Goal: Task Accomplishment & Management: Manage account settings

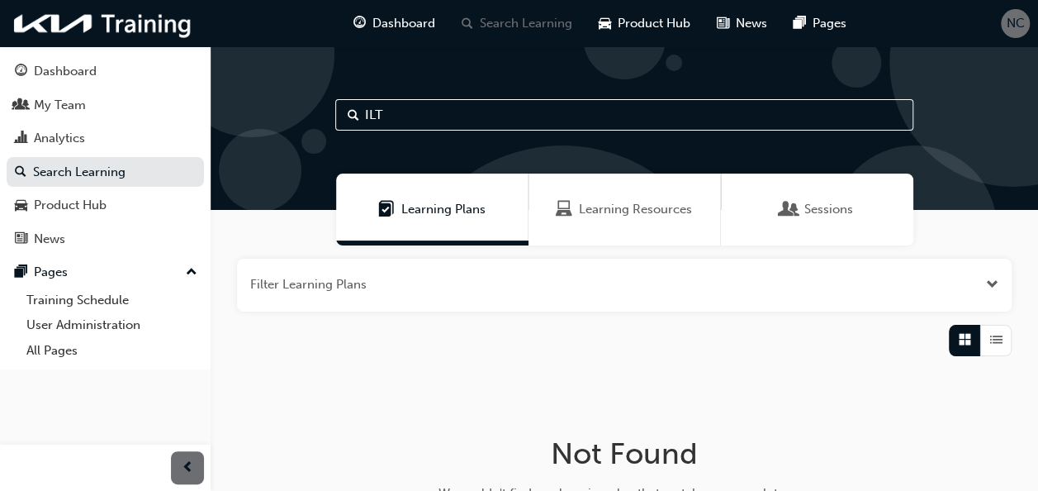
click at [627, 213] on span "Learning Resources" at bounding box center [635, 209] width 113 height 19
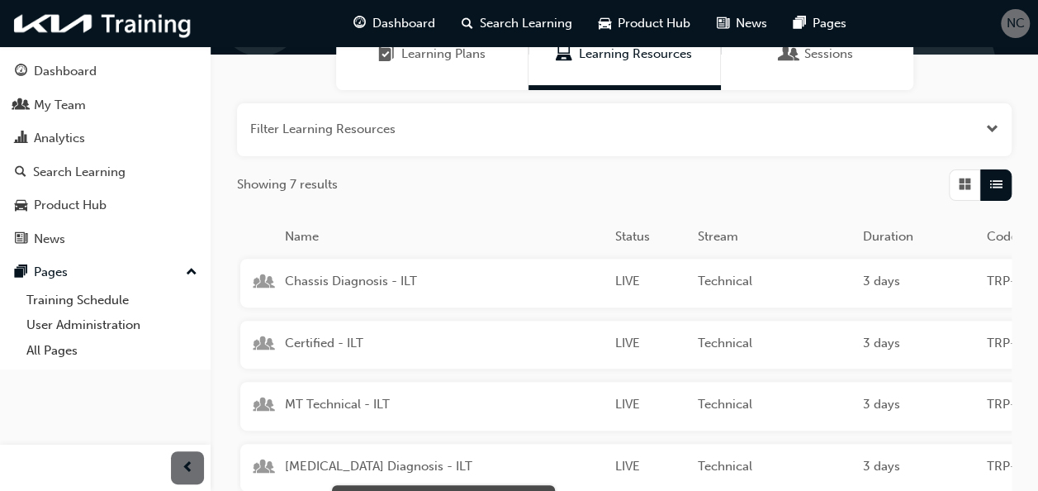
scroll to position [248, 0]
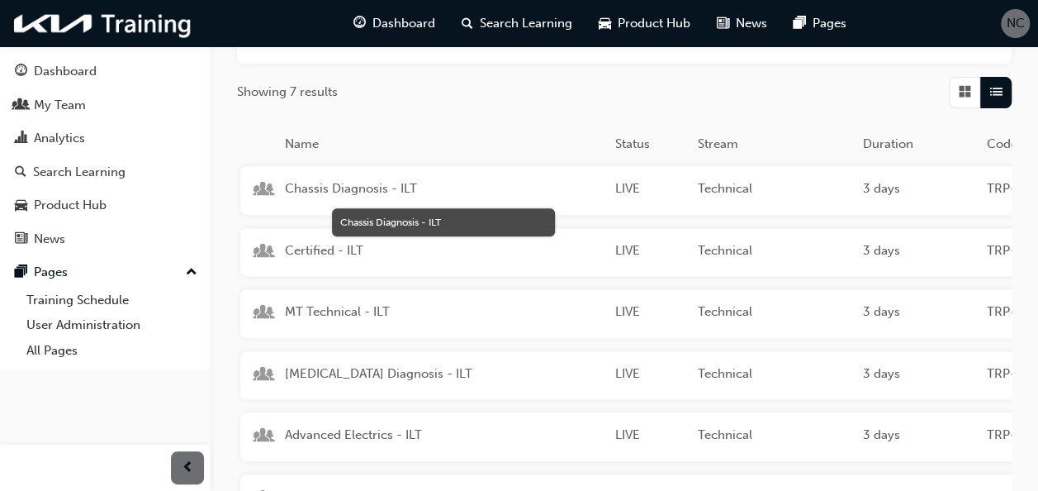
click at [357, 192] on span "Chassis Diagnosis - ILT" at bounding box center [443, 188] width 317 height 19
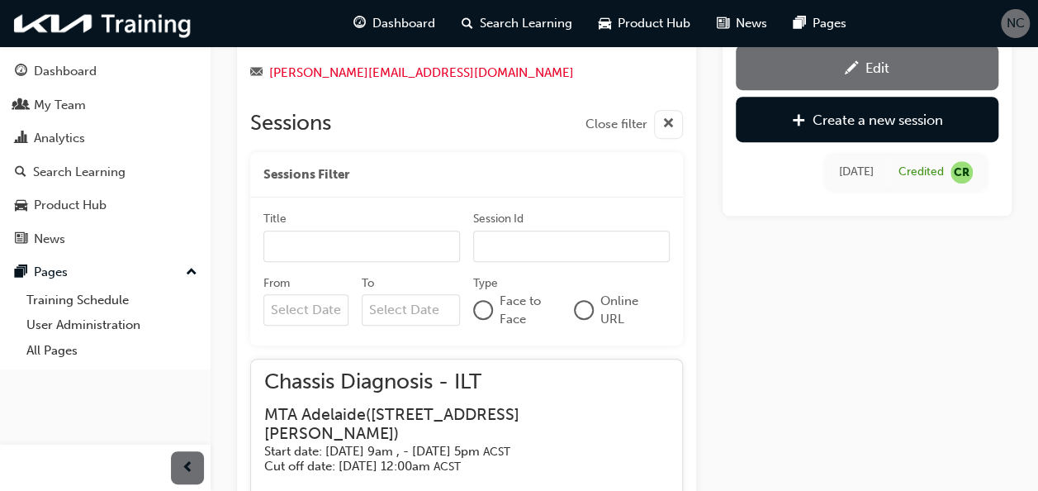
scroll to position [665, 0]
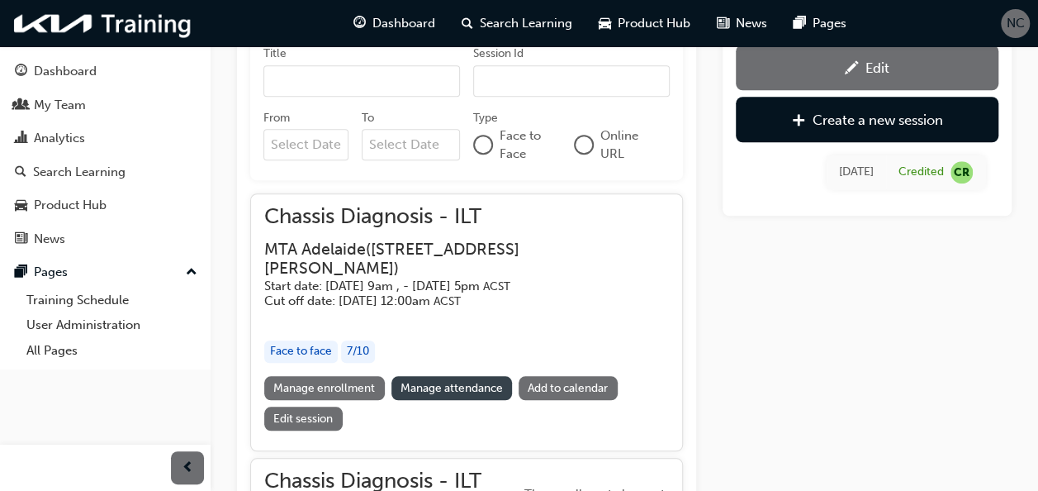
click at [415, 385] on link "Manage attendance" at bounding box center [451, 388] width 121 height 24
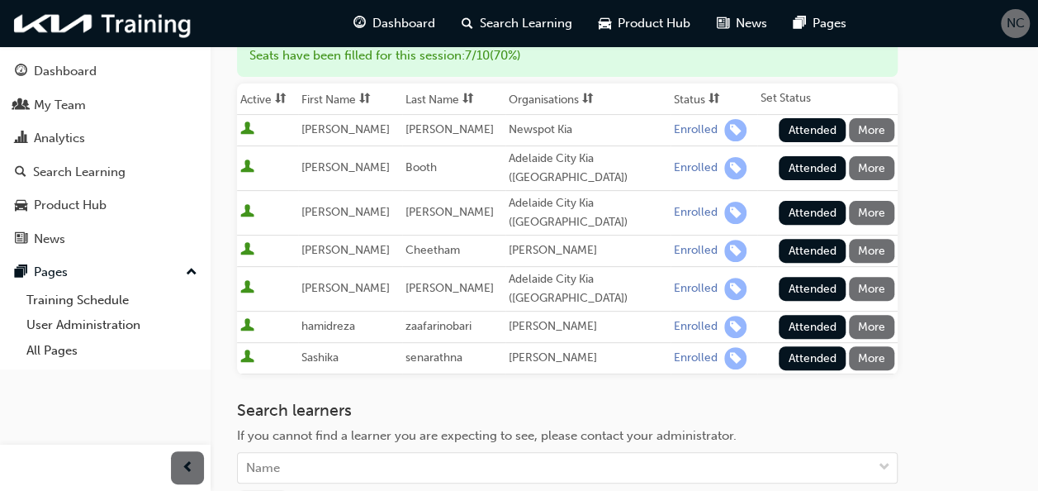
scroll to position [258, 0]
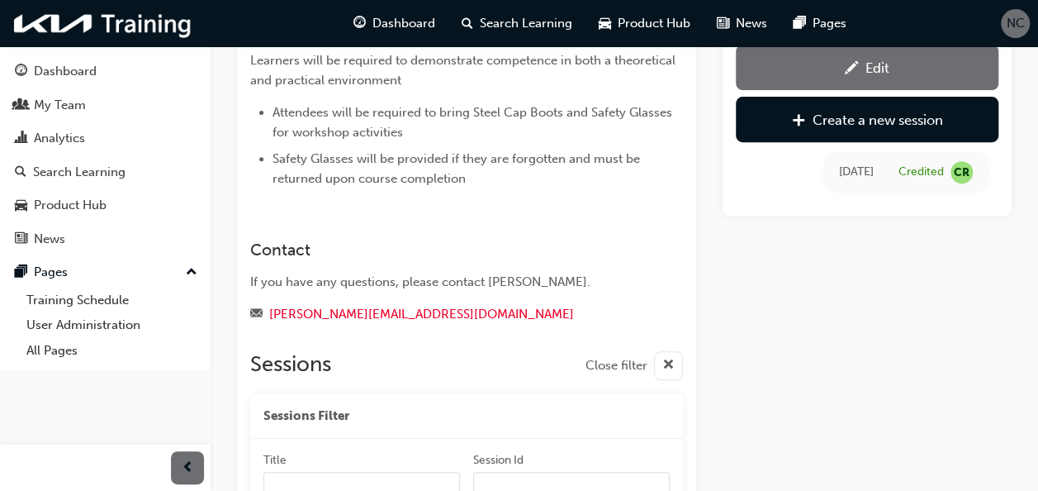
scroll to position [665, 0]
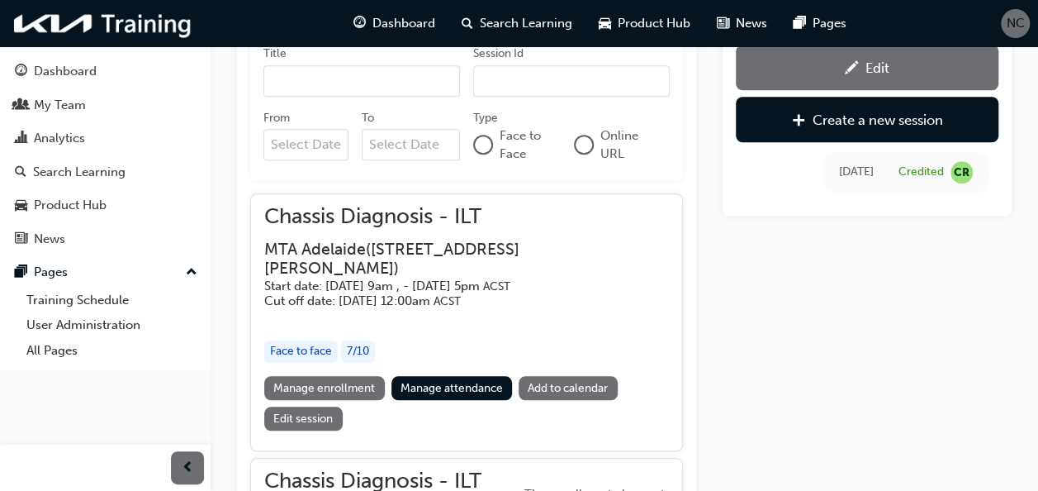
click at [352, 384] on link "Manage enrollment" at bounding box center [324, 388] width 121 height 24
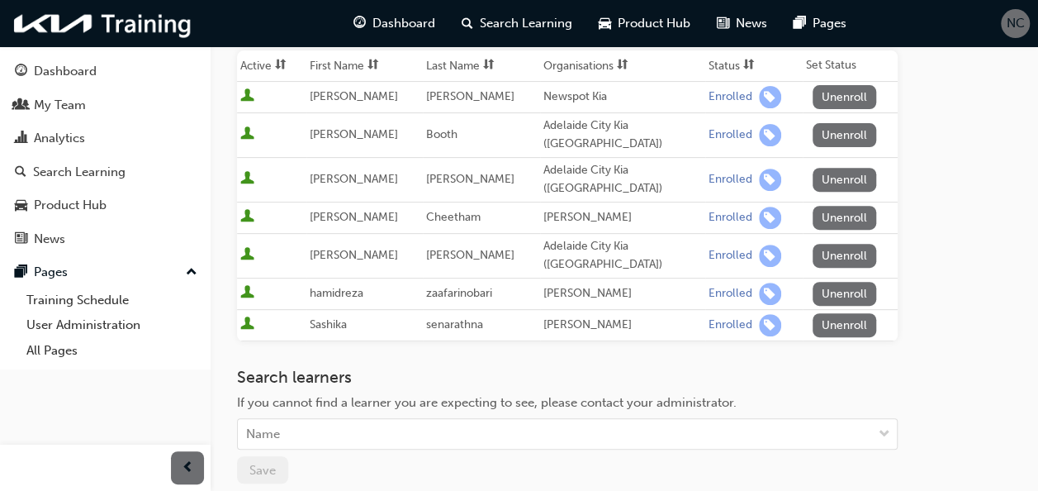
scroll to position [399, 0]
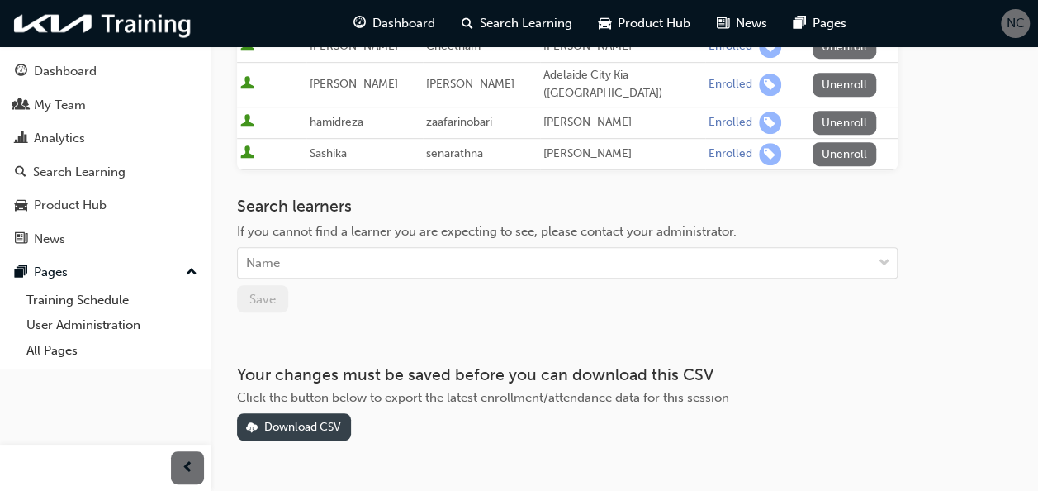
click at [325, 413] on button "Download CSV" at bounding box center [294, 426] width 114 height 27
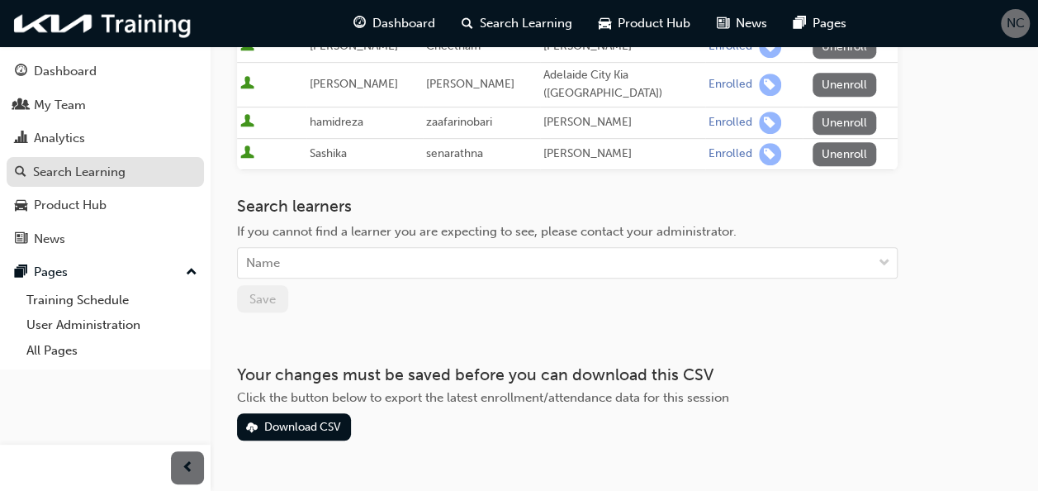
click at [89, 168] on div "Search Learning" at bounding box center [79, 172] width 92 height 19
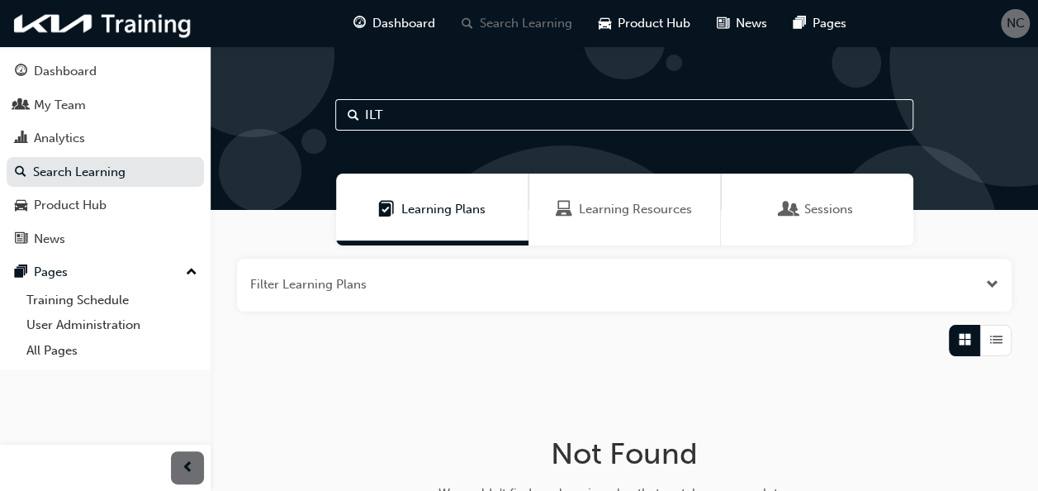
click at [596, 218] on span "Learning Resources" at bounding box center [635, 209] width 113 height 19
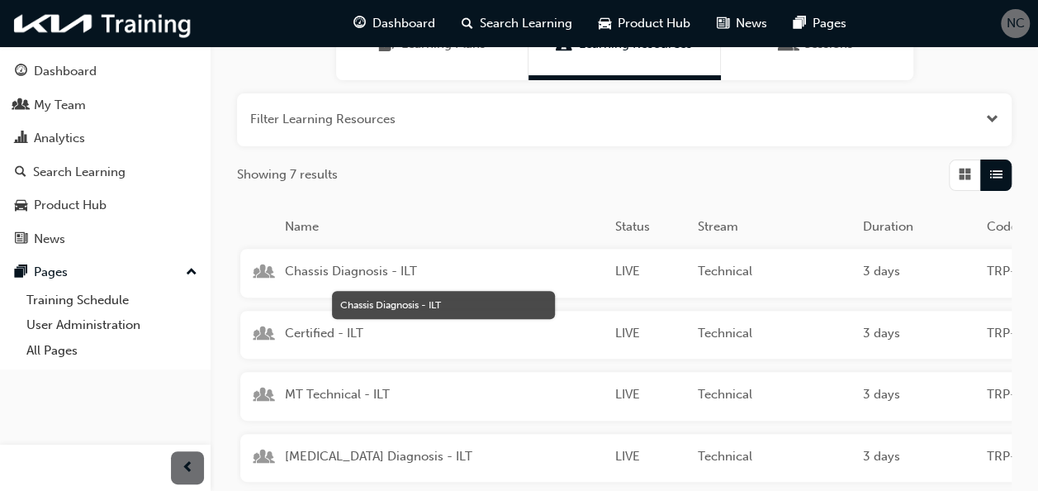
click at [358, 268] on span "Chassis Diagnosis - ILT" at bounding box center [443, 271] width 317 height 19
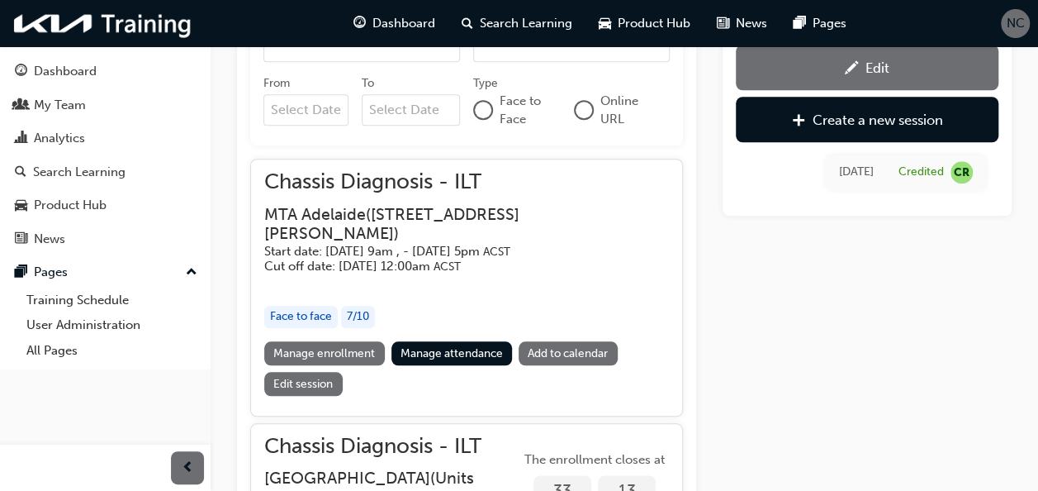
scroll to position [775, 0]
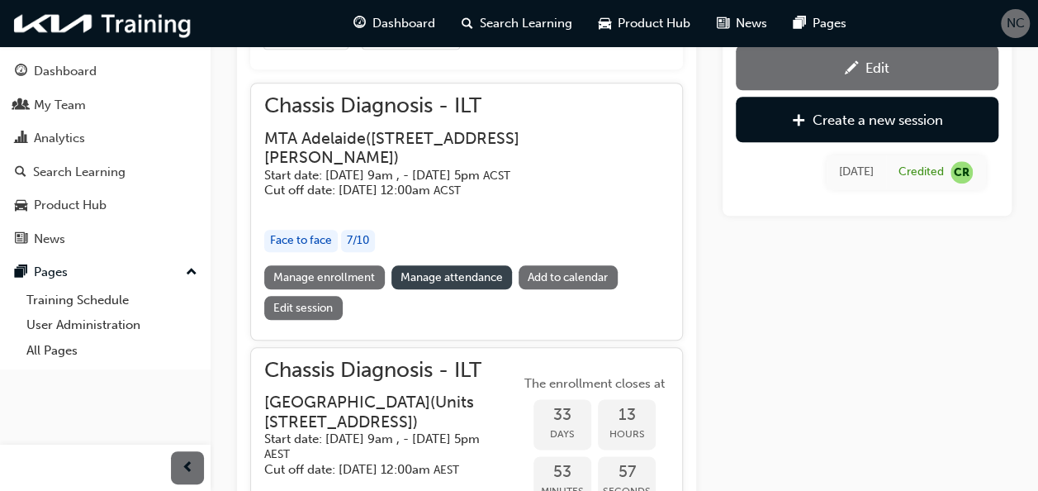
click at [438, 277] on link "Manage attendance" at bounding box center [451, 277] width 121 height 24
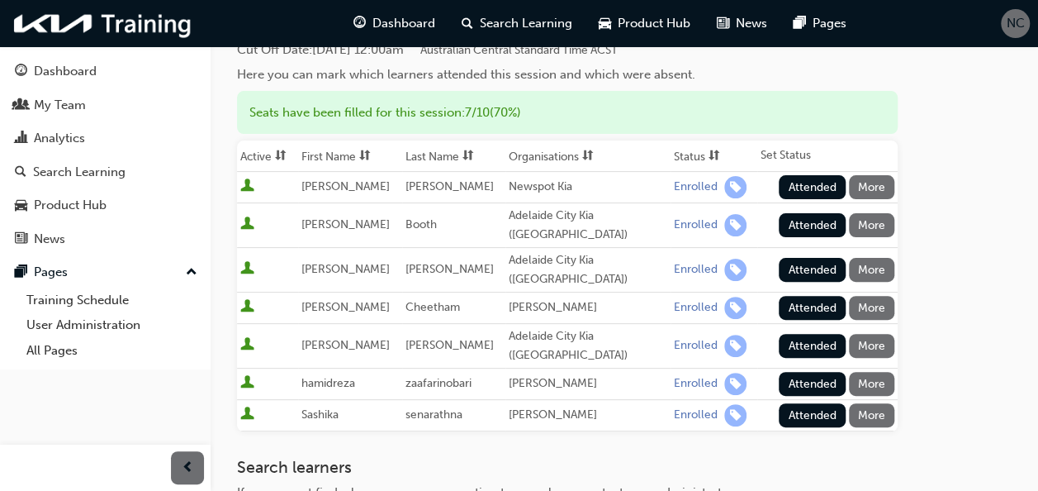
scroll to position [83, 0]
